Goal: Task Accomplishment & Management: Manage account settings

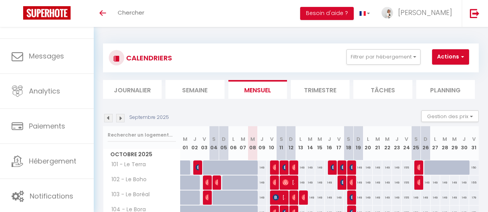
scroll to position [77, 0]
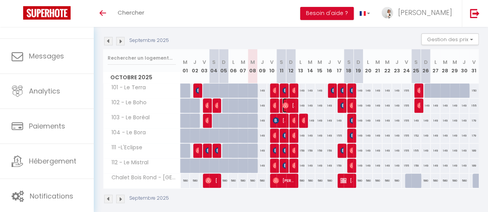
click at [292, 103] on span "[PERSON_NAME]" at bounding box center [288, 105] width 12 height 15
select select "OK"
select select "0"
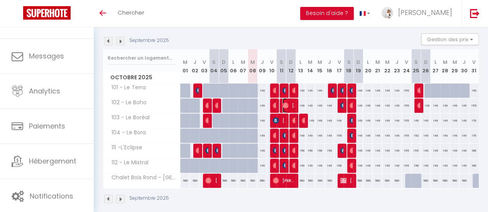
select select "1"
select select
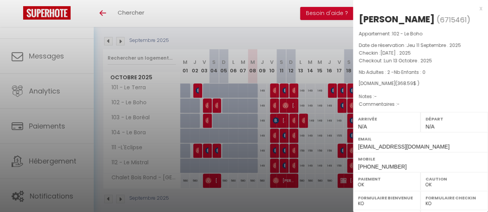
click at [474, 11] on div "x" at bounding box center [417, 8] width 129 height 9
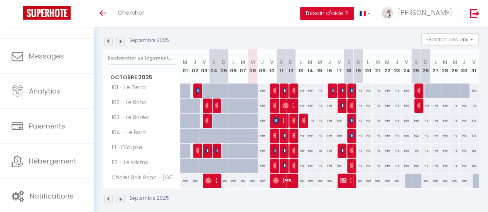
click at [136, 102] on span "102 - Le Boho" at bounding box center [127, 103] width 44 height 8
click at [301, 108] on div "149" at bounding box center [301, 106] width 10 height 14
type input "149"
type input "Lun 13 Octobre 2025"
type input "[DATE]"
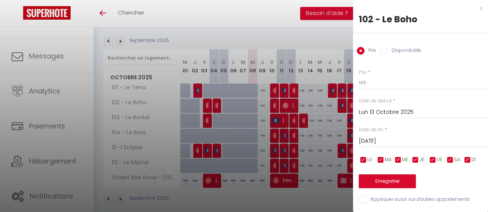
click at [326, 37] on div at bounding box center [244, 106] width 488 height 212
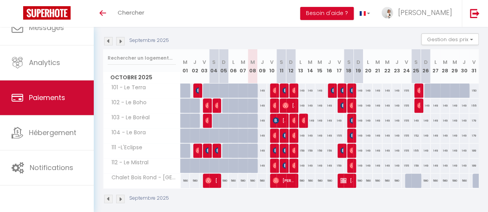
scroll to position [57, 0]
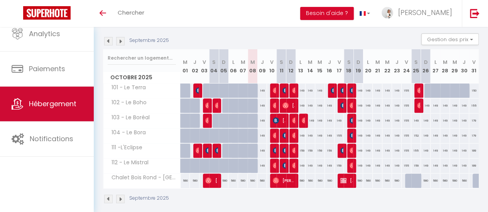
click at [49, 104] on span "Hébergement" at bounding box center [52, 104] width 47 height 10
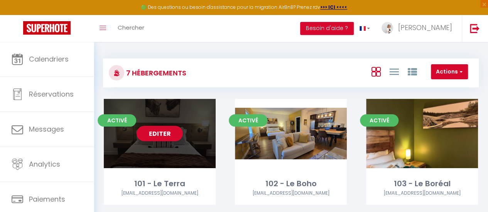
click at [154, 146] on div "Editer" at bounding box center [160, 133] width 112 height 69
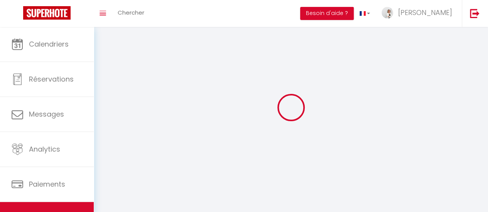
select select "1"
select select
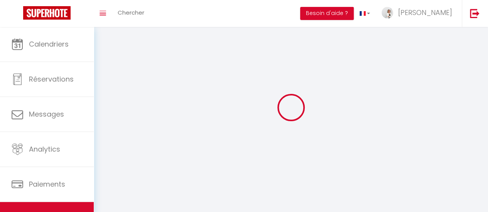
select select
checkbox input "false"
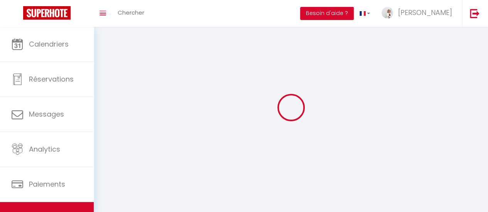
checkbox input "false"
select select "28"
select select
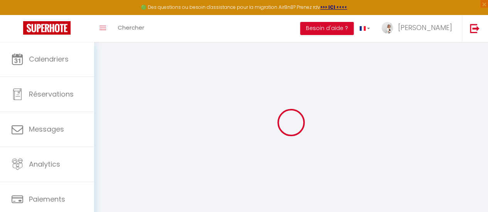
select select
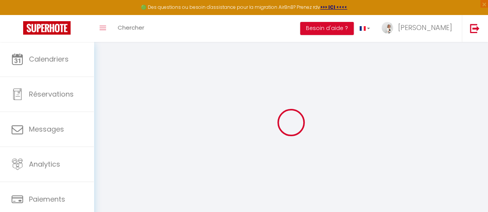
select select
checkbox input "false"
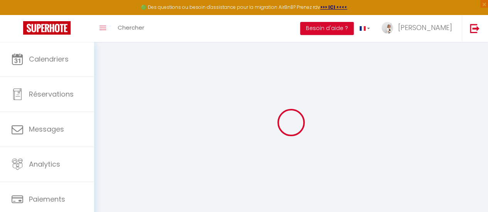
select select
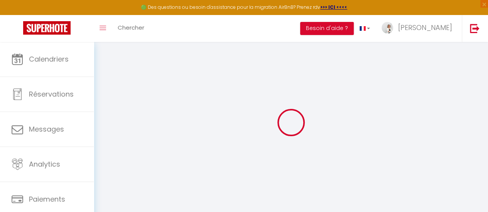
select select
checkbox input "false"
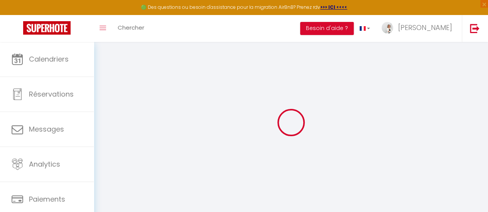
checkbox input "false"
select select
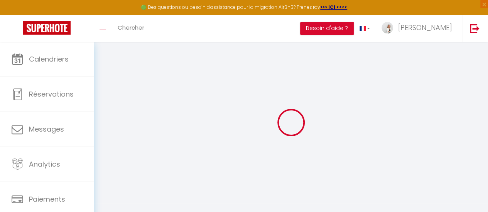
select select
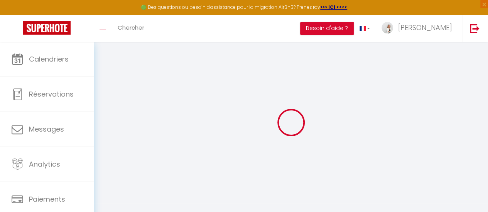
checkbox input "false"
select select
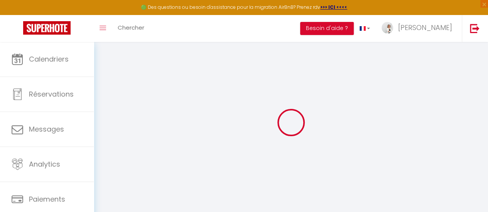
select select
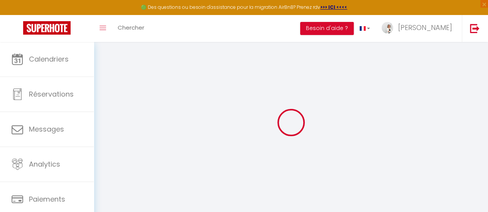
select select
checkbox input "false"
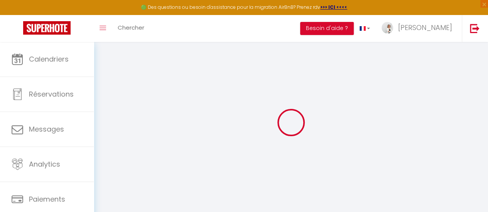
checkbox input "false"
select select
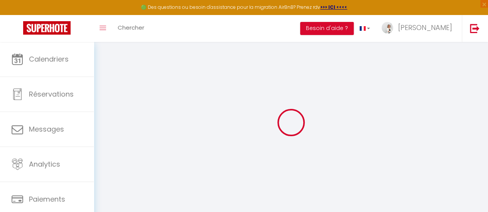
select select
checkbox input "false"
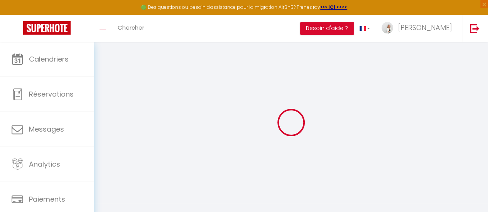
checkbox input "false"
select select
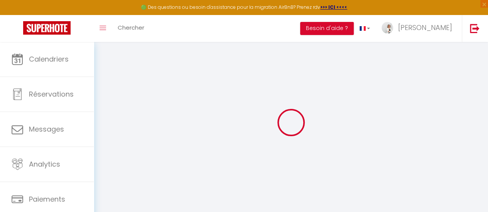
type input "101 - Le Terra"
type input "[PERSON_NAME]"
type input "Lamontagne"
type input "[STREET_ADDRESS]"
type input "J1X 7A2"
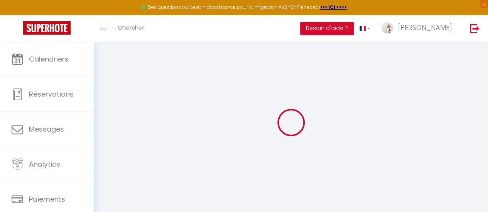
type input "Orford"
select select "boutique_hotels_and_more"
select select "4"
type input "179"
type input "35"
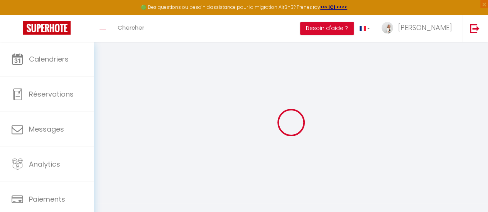
type input "3.5"
type input "100"
type input "15"
select select
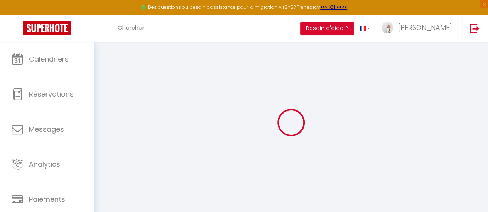
select select
type input "[STREET_ADDRESS]"
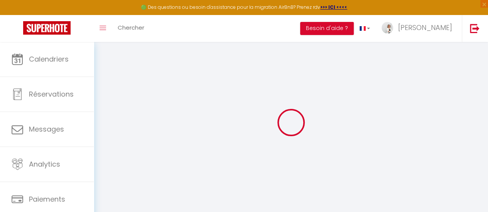
type input "J1X 7A2"
type input "Orford"
select select "40"
type input "[EMAIL_ADDRESS][DOMAIN_NAME]"
select select "14349"
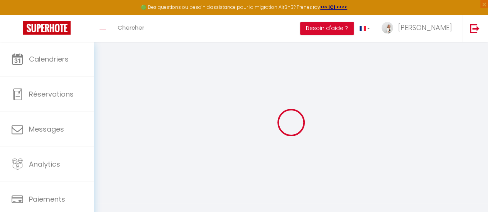
checkbox input "true"
checkbox input "false"
radio input "true"
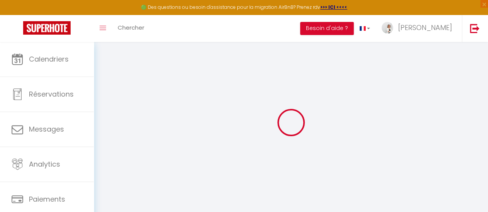
select select "97"
type input "0"
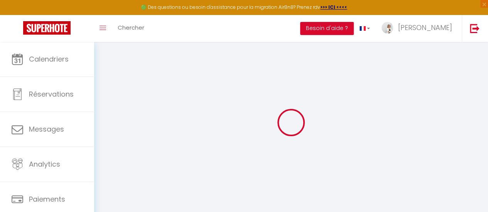
select select
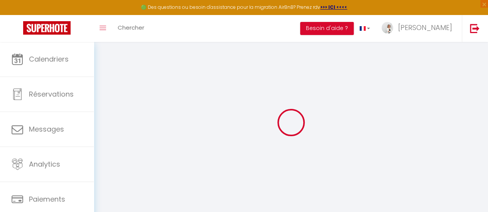
select select
checkbox input "true"
checkbox input "false"
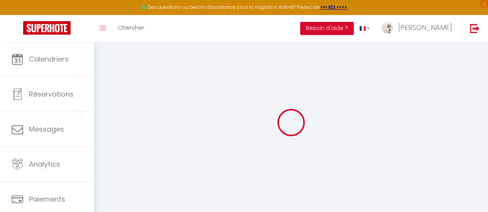
select select "+ 5 %"
select select "+ 3 %"
checkbox input "true"
checkbox input "false"
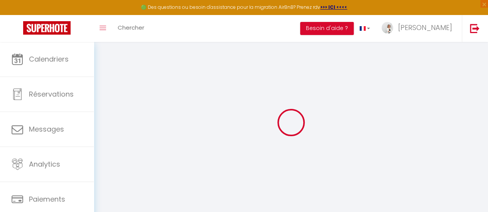
checkbox input "false"
select select "16:00"
select select "23:45"
select select "11:00"
select select "30"
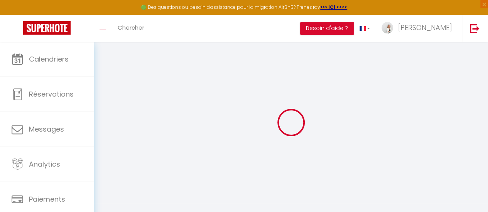
select select "120"
select select "16:00"
select select "CAD"
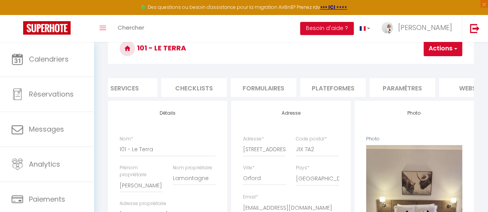
scroll to position [0, 224]
click at [403, 89] on li "Paramètres" at bounding box center [402, 87] width 66 height 19
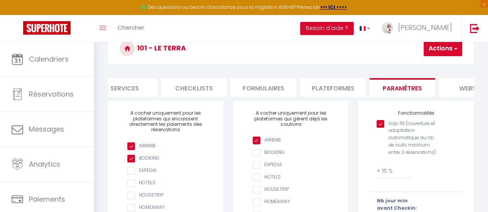
click at [329, 88] on li "Plateformes" at bounding box center [333, 87] width 66 height 19
select select
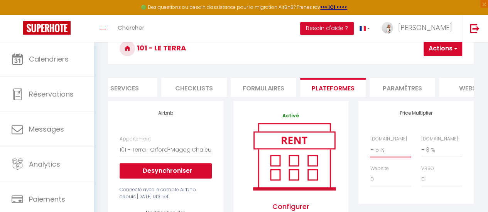
click at [382, 157] on select "0 + 1 % + 2 % + 3 % + 4 % + 5 % + 6 % + 7 % + 8 % + 9 %" at bounding box center [390, 150] width 41 height 15
select select "0"
click at [370, 148] on select "0 + 1 % + 2 % + 3 % + 4 % + 5 % + 6 % + 7 % + 8 % + 9 %" at bounding box center [390, 150] width 41 height 15
select select
click at [450, 50] on button "Actions" at bounding box center [442, 48] width 39 height 15
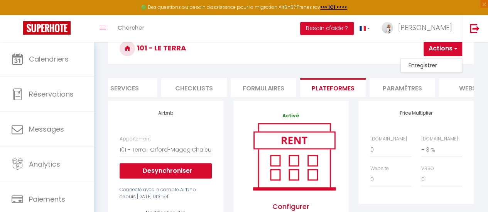
click at [428, 64] on link "Enregistrer" at bounding box center [431, 66] width 61 height 10
select select "CAD"
select select
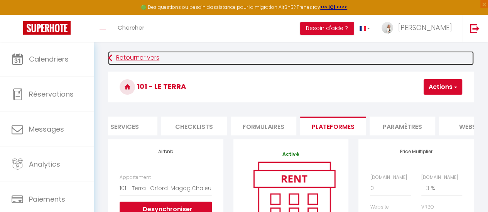
click at [115, 57] on link "Retourner vers" at bounding box center [291, 58] width 366 height 14
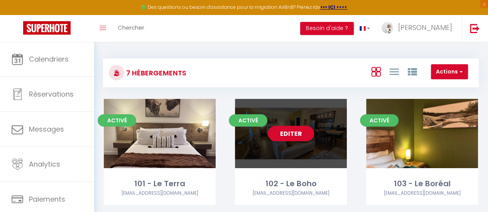
click at [286, 134] on link "Editer" at bounding box center [291, 133] width 46 height 15
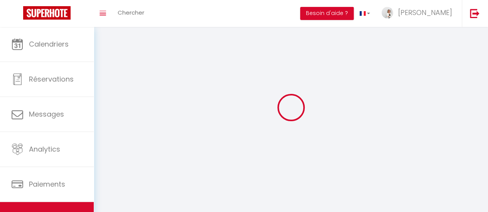
select select
select select "28"
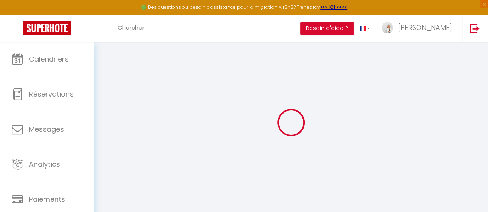
select select
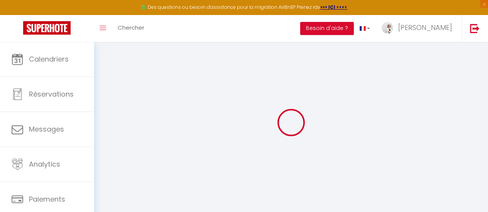
select select
checkbox input "false"
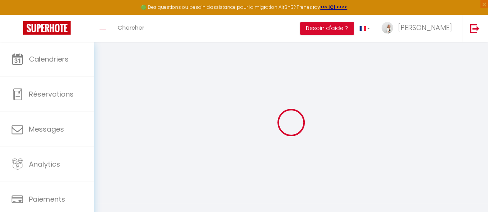
select select
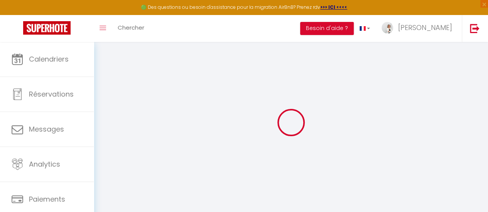
select select
checkbox input "false"
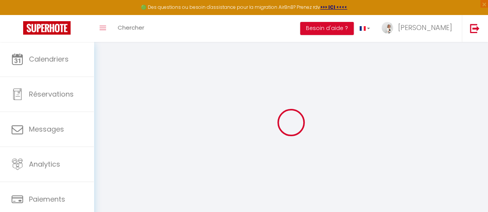
checkbox input "false"
select select
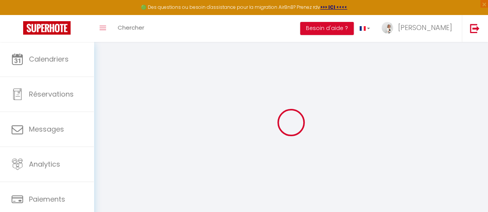
select select
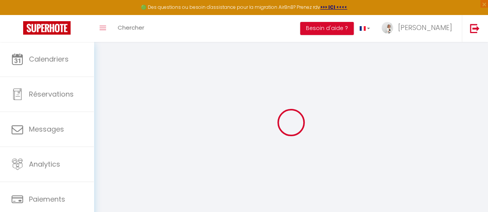
checkbox input "false"
select select
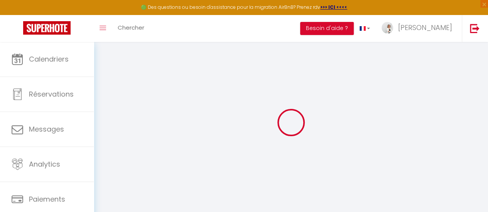
select select
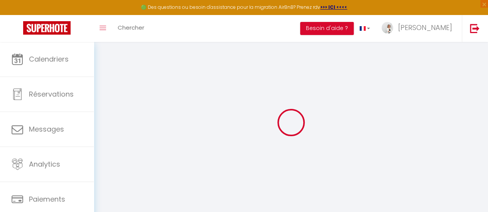
select select
checkbox input "false"
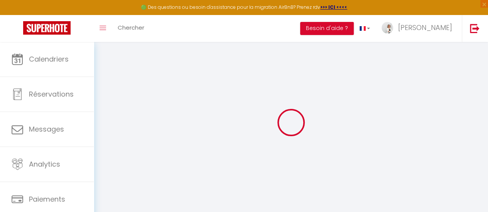
checkbox input "false"
select select
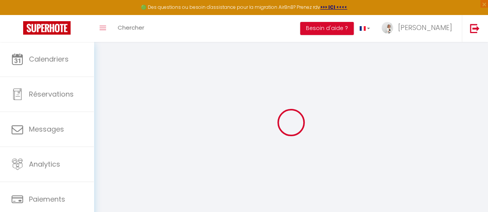
select select
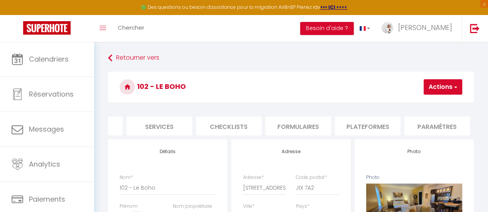
scroll to position [0, 197]
click at [363, 124] on li "Plateformes" at bounding box center [361, 126] width 66 height 19
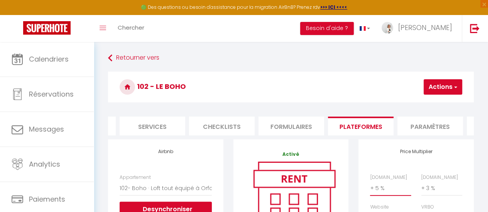
click at [383, 191] on select "0 + 1 % + 2 % + 3 % + 4 % + 5 % + 6 % + 7 % + 8 % + 9 %" at bounding box center [390, 188] width 41 height 15
click at [370, 187] on select "0 + 1 % + 2 % + 3 % + 4 % + 5 % + 6 % + 7 % + 8 % + 9 %" at bounding box center [390, 188] width 41 height 15
click at [445, 86] on button "Actions" at bounding box center [442, 86] width 39 height 15
click at [429, 102] on link "Enregistrer" at bounding box center [431, 104] width 61 height 10
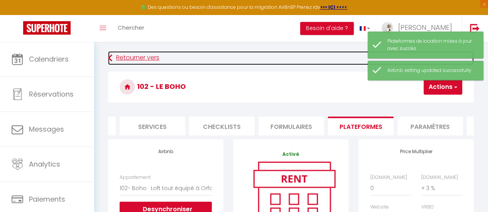
click at [110, 54] on icon at bounding box center [110, 58] width 4 height 14
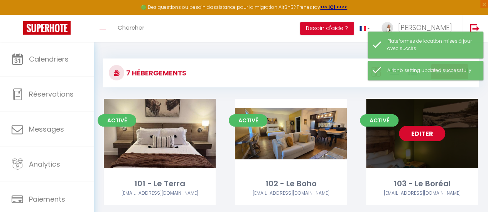
click at [407, 137] on link "Editer" at bounding box center [422, 133] width 46 height 15
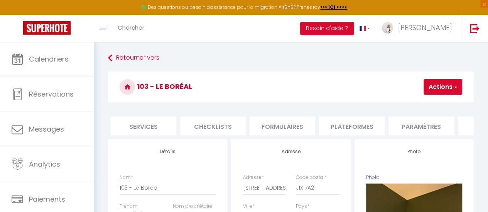
scroll to position [0, 254]
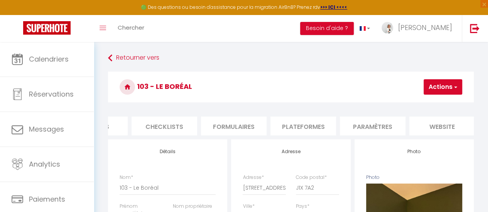
click at [320, 129] on li "Plateformes" at bounding box center [303, 126] width 66 height 19
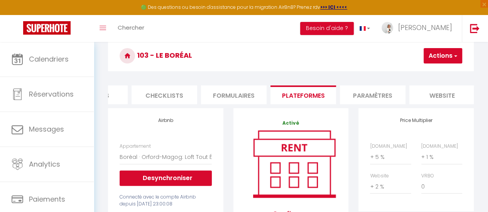
scroll to position [39, 0]
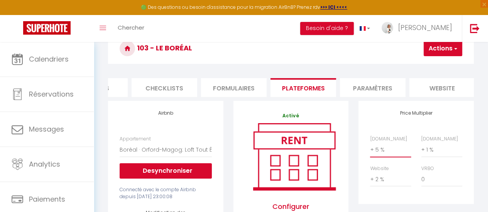
click at [379, 155] on select "0 + 1 % + 2 % + 3 % + 4 % + 5 % + 6 % + 7 % + 8 % + 9 %" at bounding box center [390, 150] width 41 height 15
click at [370, 148] on select "0 + 1 % + 2 % + 3 % + 4 % + 5 % + 6 % + 7 % + 8 % + 9 %" at bounding box center [390, 150] width 41 height 15
click at [439, 53] on button "Actions" at bounding box center [442, 48] width 39 height 15
click at [428, 61] on link "Enregistrer" at bounding box center [431, 66] width 61 height 10
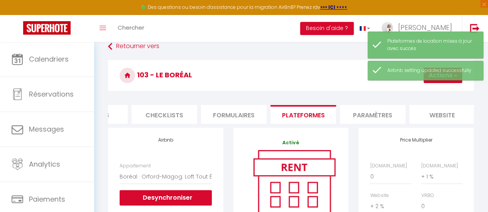
scroll to position [0, 0]
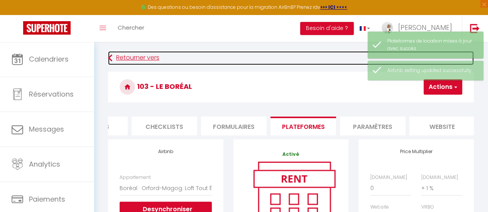
click at [113, 57] on link "Retourner vers" at bounding box center [291, 58] width 366 height 14
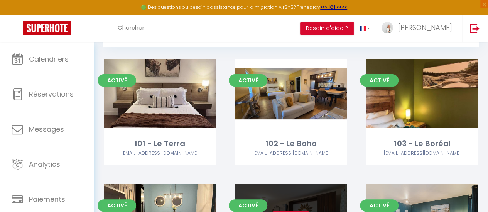
scroll to position [77, 0]
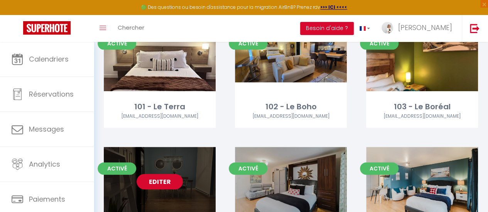
click at [174, 178] on link "Editer" at bounding box center [160, 181] width 46 height 15
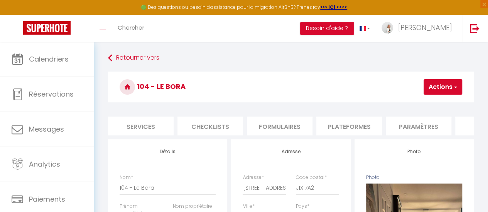
scroll to position [0, 233]
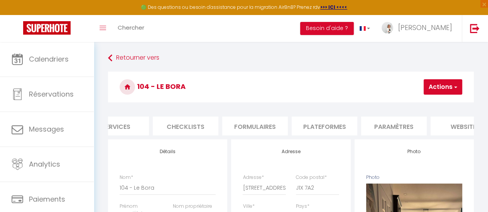
click at [353, 130] on li "Plateformes" at bounding box center [325, 126] width 66 height 19
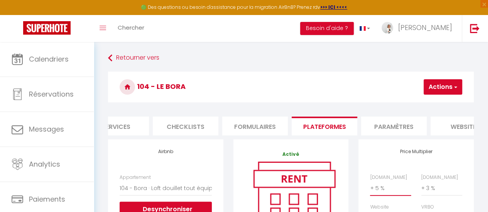
click at [387, 196] on select "0 + 1 % + 2 % + 3 % + 4 % + 5 % + 6 % + 7 % + 8 % + 9 %" at bounding box center [390, 188] width 41 height 15
click at [370, 187] on select "0 + 1 % + 2 % + 3 % + 4 % + 5 % + 6 % + 7 % + 8 % + 9 %" at bounding box center [390, 188] width 41 height 15
click at [450, 83] on button "Actions" at bounding box center [442, 86] width 39 height 15
click at [440, 103] on link "Enregistrer" at bounding box center [431, 104] width 61 height 10
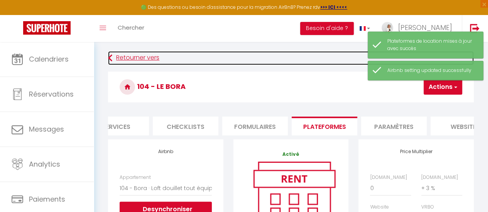
click at [115, 55] on link "Retourner vers" at bounding box center [291, 58] width 366 height 14
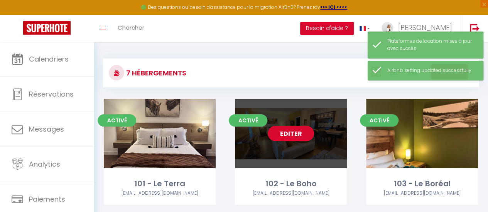
scroll to position [116, 0]
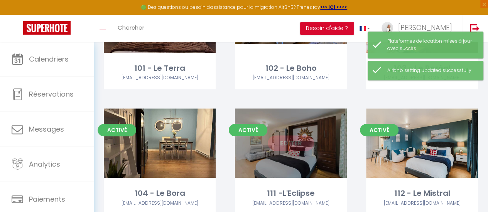
click at [307, 155] on div "Editer" at bounding box center [291, 143] width 112 height 69
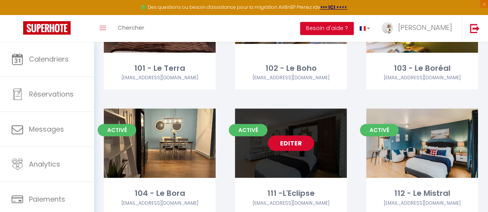
click at [298, 145] on link "Editer" at bounding box center [291, 143] width 46 height 15
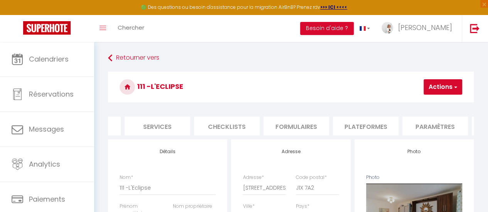
scroll to position [0, 192]
click at [372, 128] on li "Plateformes" at bounding box center [365, 126] width 66 height 19
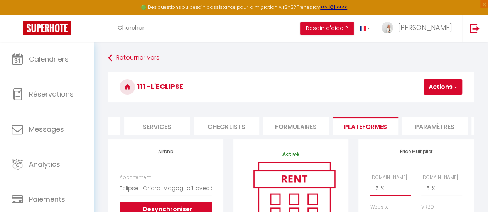
click at [376, 192] on select "0 + 1 % + 2 % + 3 % + 4 % + 5 % + 6 % + 7 % + 8 % + 9 %" at bounding box center [390, 188] width 41 height 15
click at [370, 187] on select "0 + 1 % + 2 % + 3 % + 4 % + 5 % + 6 % + 7 % + 8 % + 9 %" at bounding box center [390, 188] width 41 height 15
click at [438, 88] on button "Actions" at bounding box center [442, 86] width 39 height 15
click at [420, 105] on link "Enregistrer" at bounding box center [431, 104] width 61 height 10
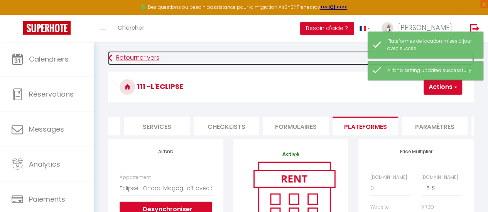
click at [115, 56] on link "Retourner vers" at bounding box center [291, 58] width 366 height 14
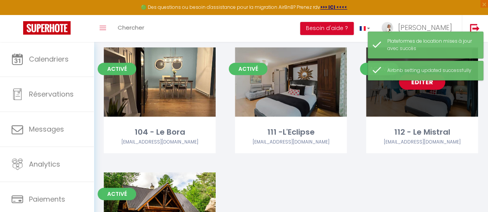
scroll to position [193, 0]
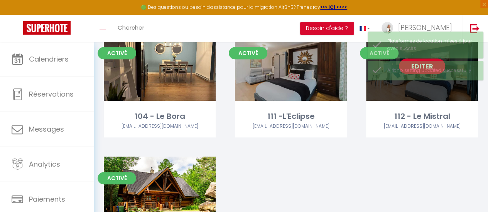
click at [402, 100] on div "Editer" at bounding box center [422, 66] width 112 height 69
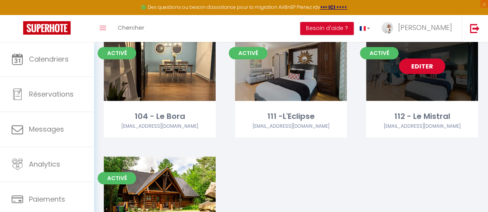
click at [404, 69] on link "Editer" at bounding box center [422, 66] width 46 height 15
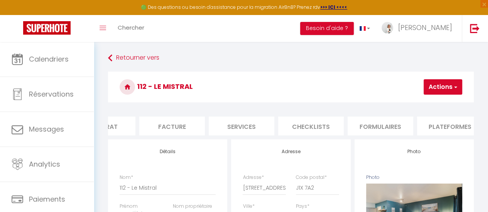
scroll to position [0, 234]
click at [408, 125] on li "Paramètres" at bounding box center [392, 126] width 66 height 19
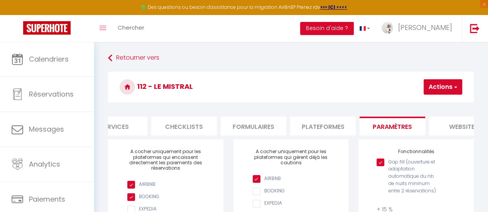
click at [326, 125] on li "Plateformes" at bounding box center [323, 126] width 66 height 19
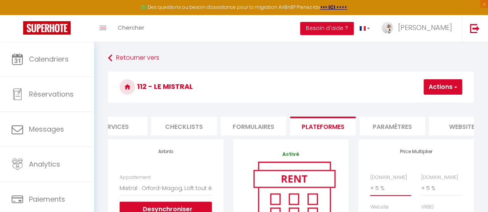
click at [383, 194] on select "0 + 1 % + 2 % + 3 % + 4 % + 5 % + 6 % + 7 % + 8 % + 9 %" at bounding box center [390, 188] width 41 height 15
click at [370, 187] on select "0 + 1 % + 2 % + 3 % + 4 % + 5 % + 6 % + 7 % + 8 % + 9 %" at bounding box center [390, 188] width 41 height 15
click at [448, 89] on button "Actions" at bounding box center [442, 86] width 39 height 15
click at [423, 102] on link "Enregistrer" at bounding box center [431, 104] width 61 height 10
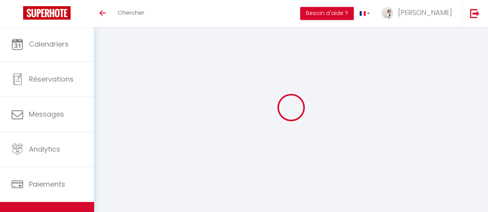
select select "8317-1258054754759692967"
select select "+ 5 %"
select select "CAD"
select select
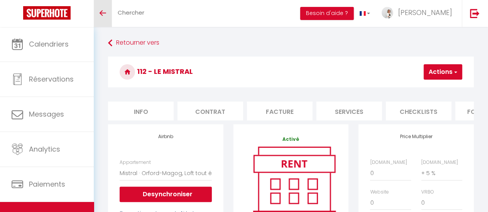
click at [106, 17] on link "Toggle menubar" at bounding box center [103, 13] width 18 height 27
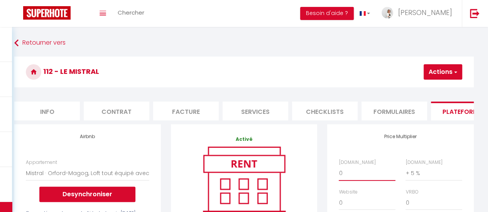
click at [355, 175] on select "0 + 1 % + 2 % + 3 % + 4 % + 5 % + 6 % + 7 % + 8 % + 9 %" at bounding box center [367, 173] width 57 height 15
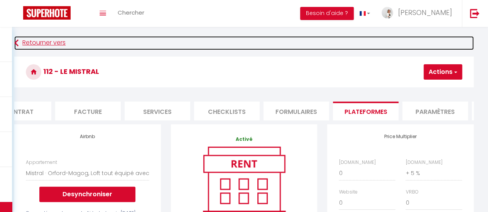
click at [24, 43] on link "Retourner vers" at bounding box center [243, 43] width 459 height 14
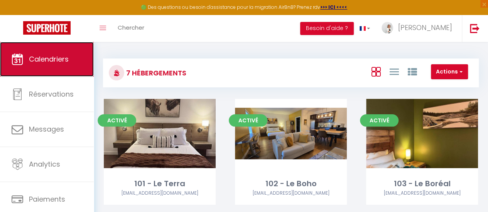
click at [46, 55] on span "Calendriers" at bounding box center [49, 59] width 40 height 10
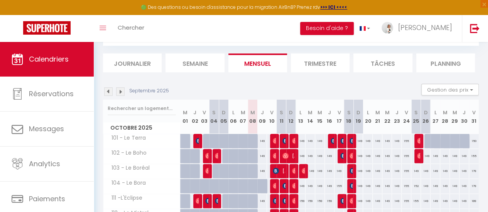
scroll to position [77, 0]
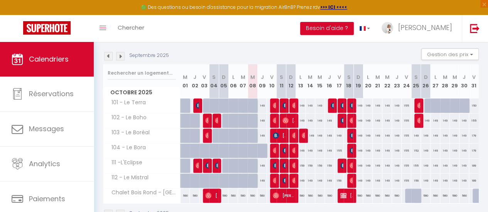
click at [122, 56] on img at bounding box center [120, 56] width 8 height 8
